Goal: Information Seeking & Learning: Understand process/instructions

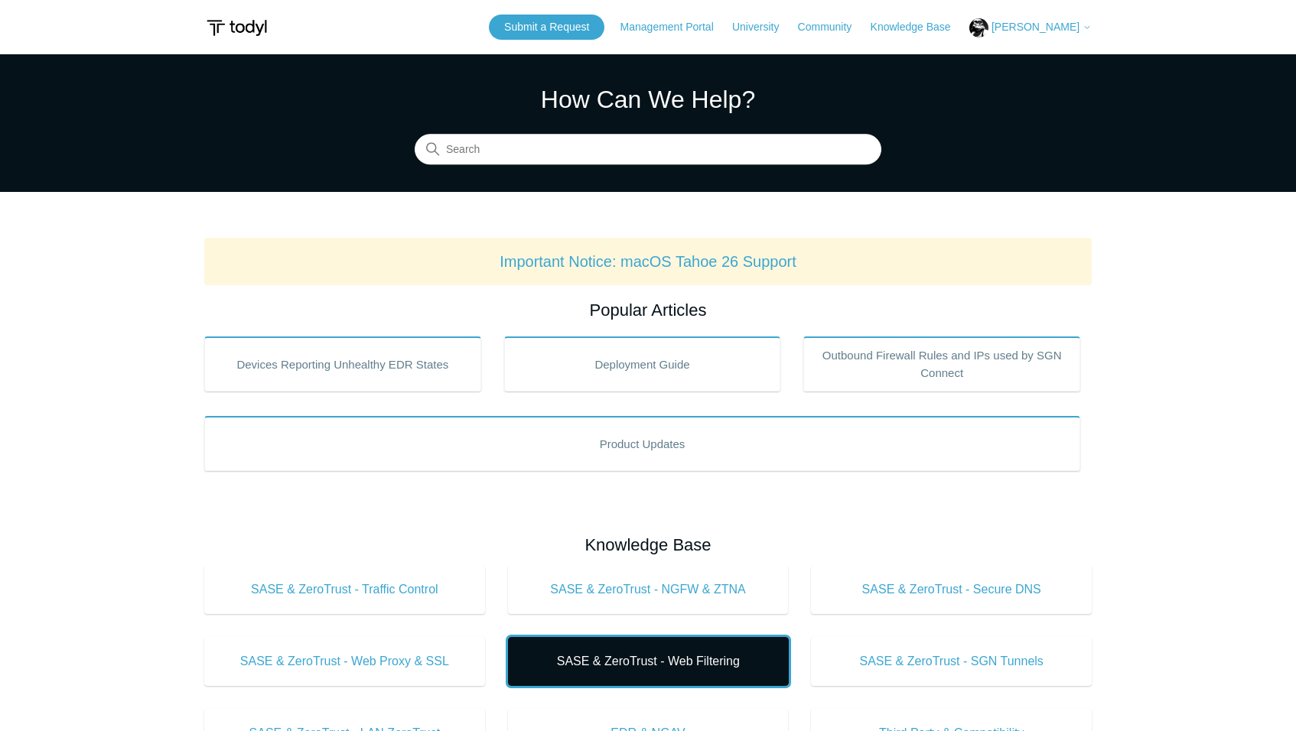
click at [636, 664] on span "SASE & ZeroTrust - Web Filtering" at bounding box center [648, 662] width 235 height 18
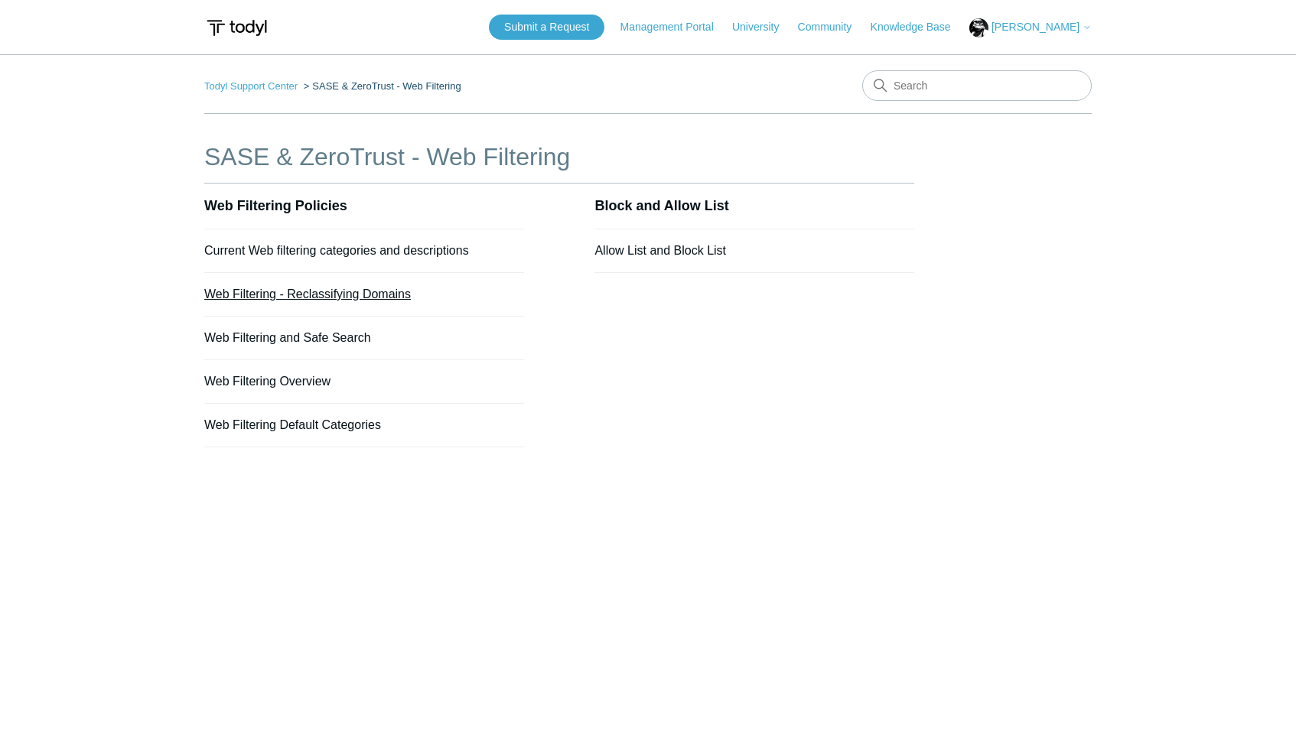
click at [385, 294] on link "Web Filtering - Reclassifying Domains" at bounding box center [307, 294] width 207 height 13
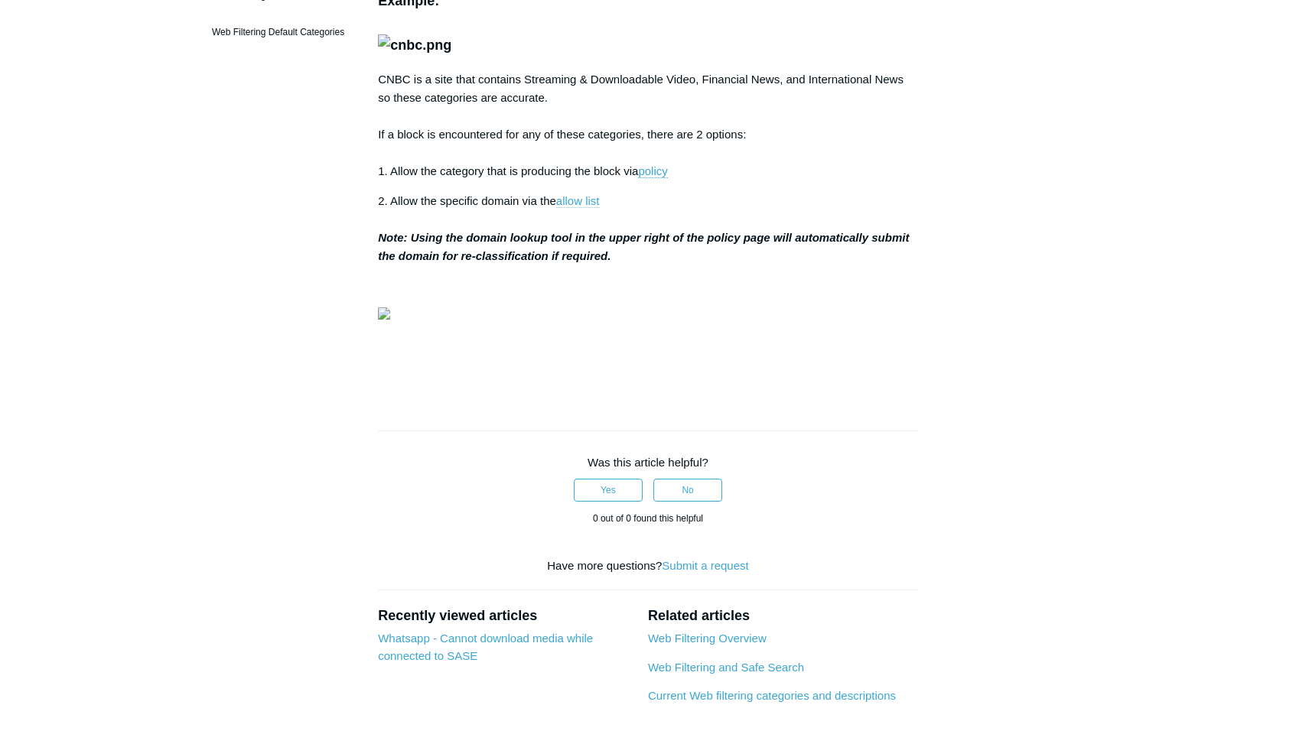
scroll to position [357, 0]
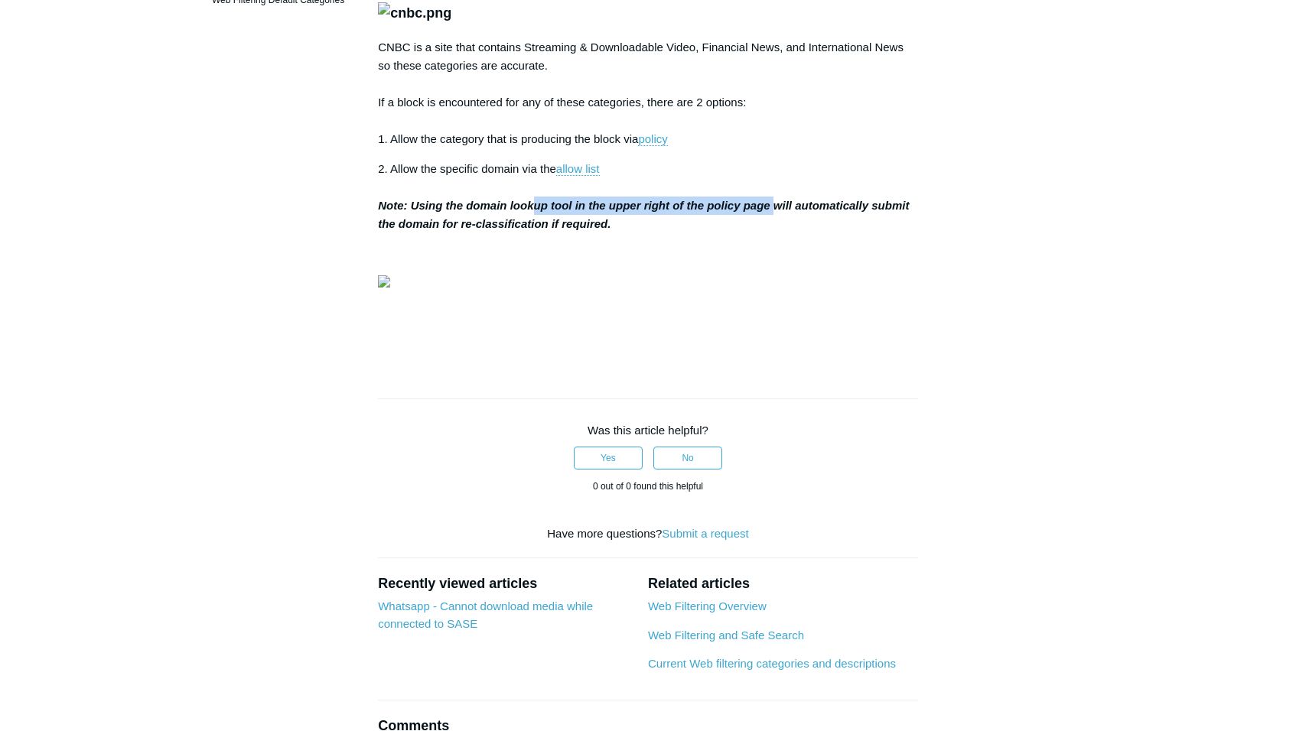
drag, startPoint x: 536, startPoint y: 344, endPoint x: 773, endPoint y: 351, distance: 236.5
click at [773, 230] on strong "Note: Using the domain lookup tool in the upper right of the policy page will a…" at bounding box center [643, 214] width 531 height 31
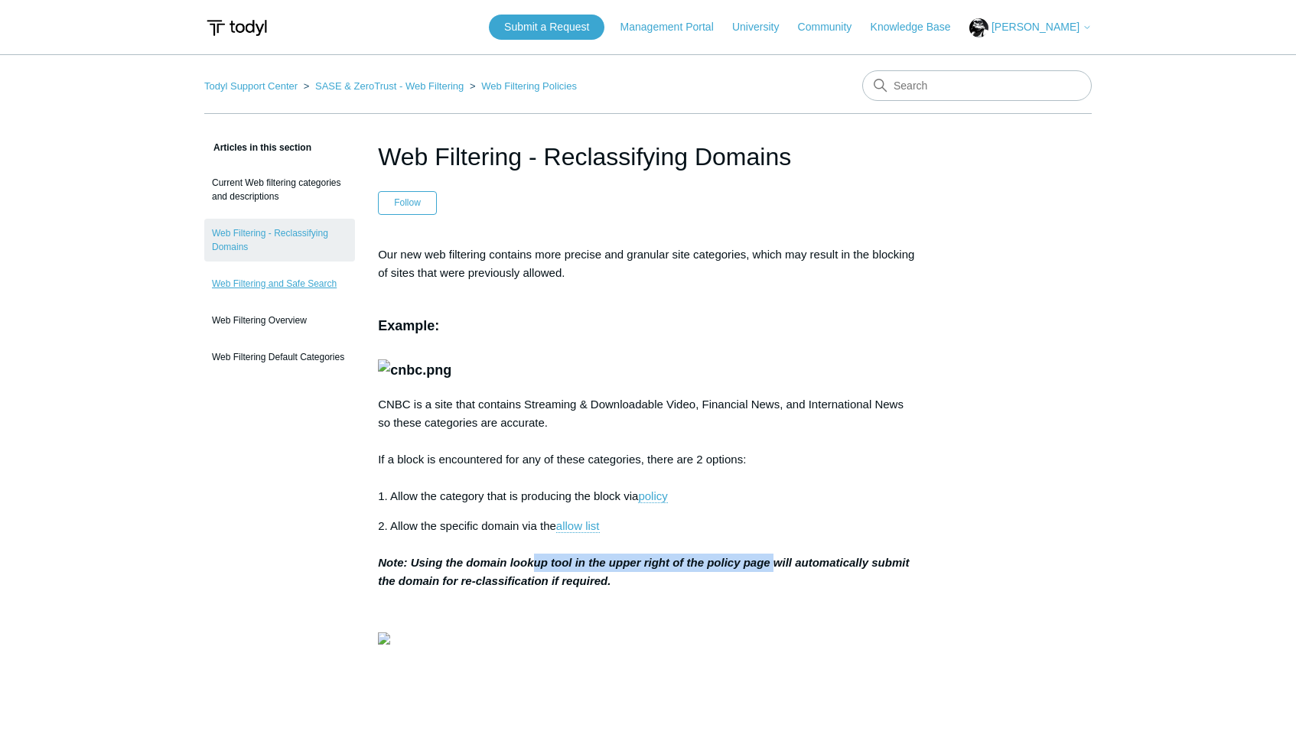
click at [306, 287] on link "Web Filtering and Safe Search" at bounding box center [279, 283] width 151 height 29
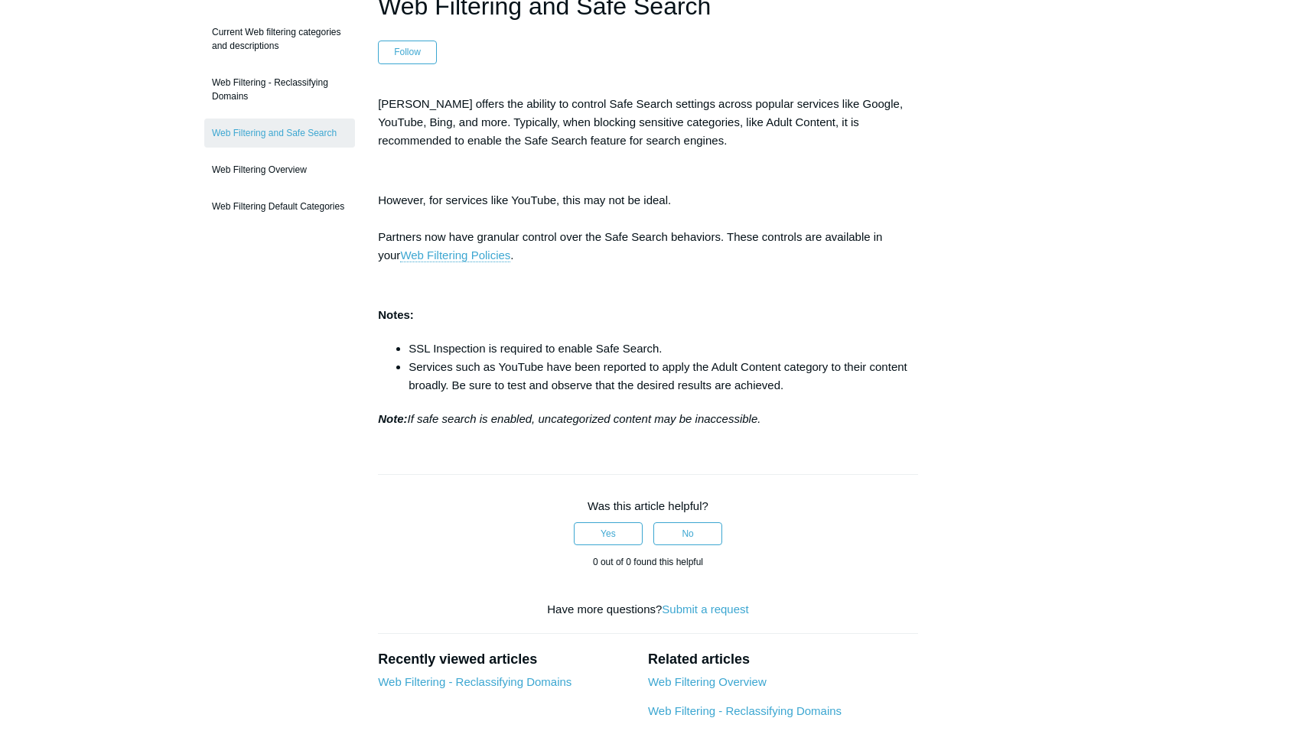
scroll to position [178, 0]
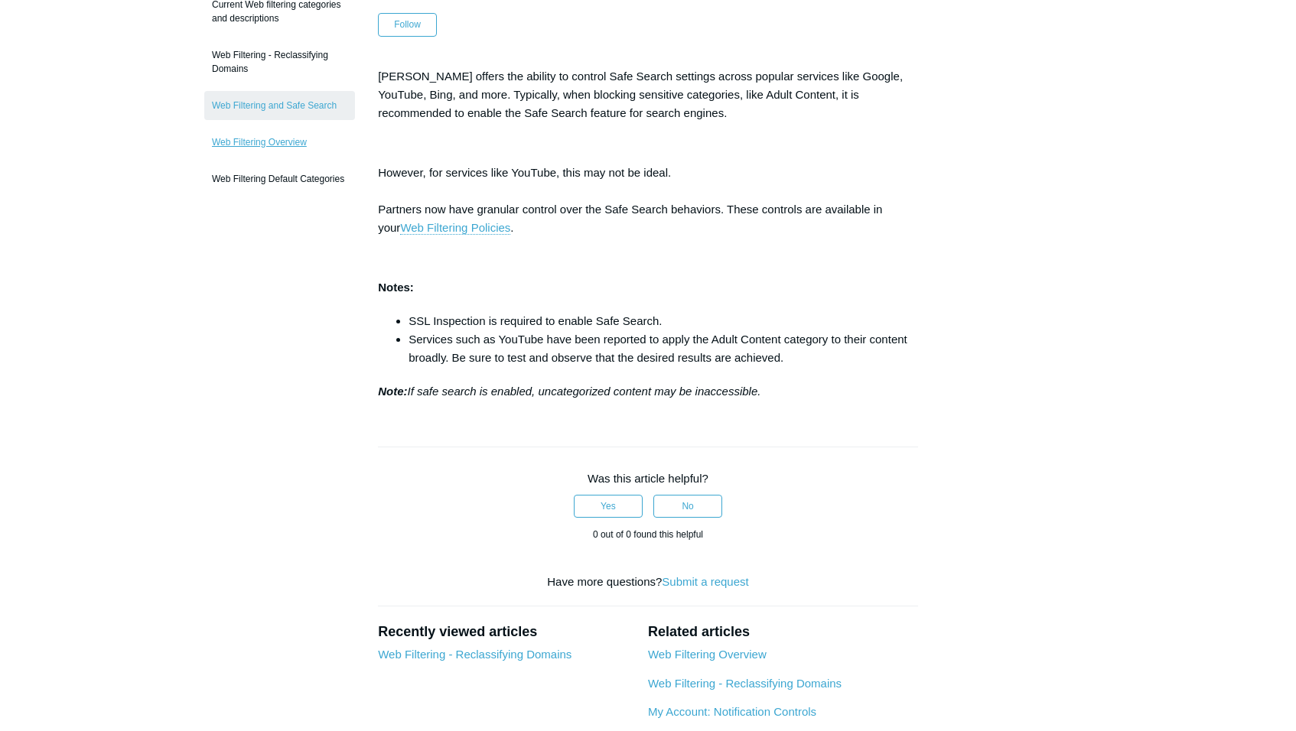
click at [266, 141] on link "Web Filtering Overview" at bounding box center [279, 142] width 151 height 29
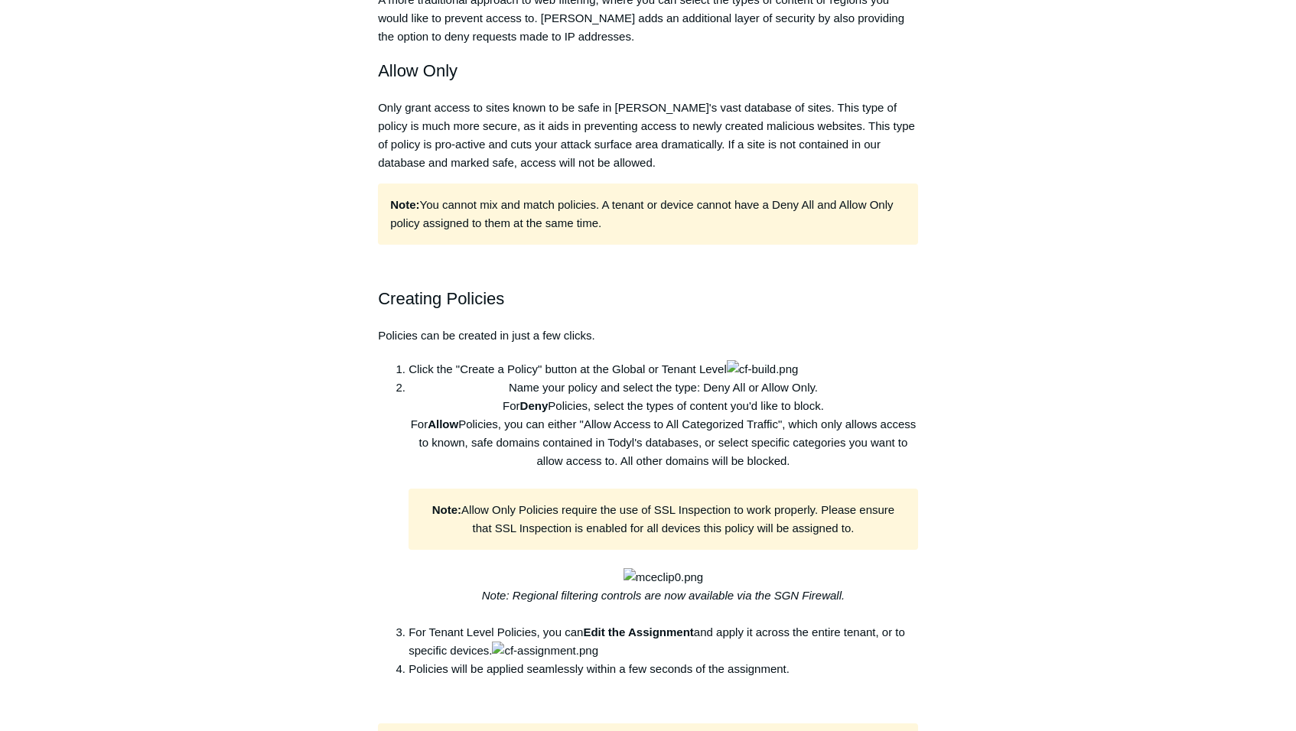
scroll to position [1428, 0]
